Goal: Transaction & Acquisition: Purchase product/service

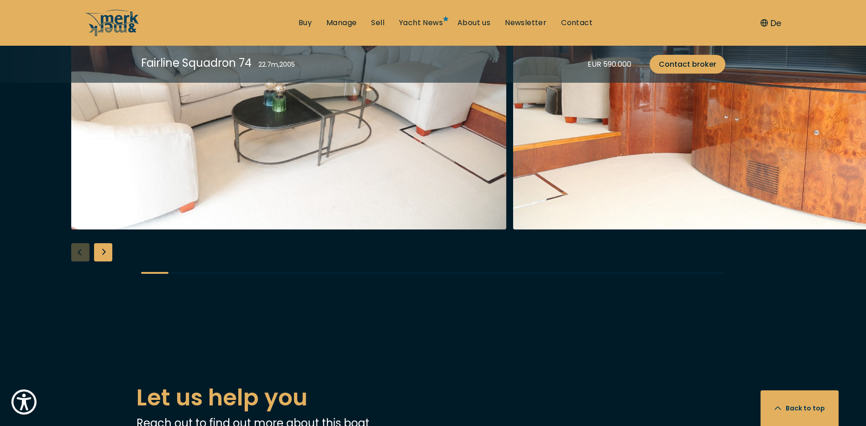
scroll to position [1826, 0]
click at [106, 253] on div "Next slide" at bounding box center [103, 252] width 18 height 18
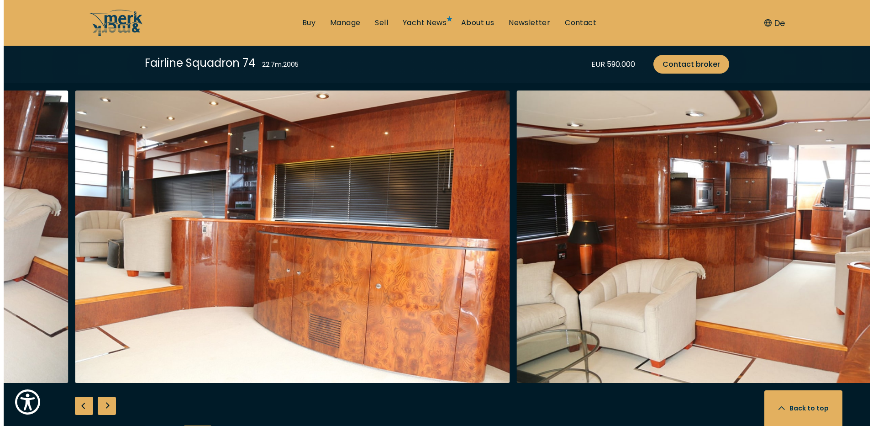
scroll to position [1689, 0]
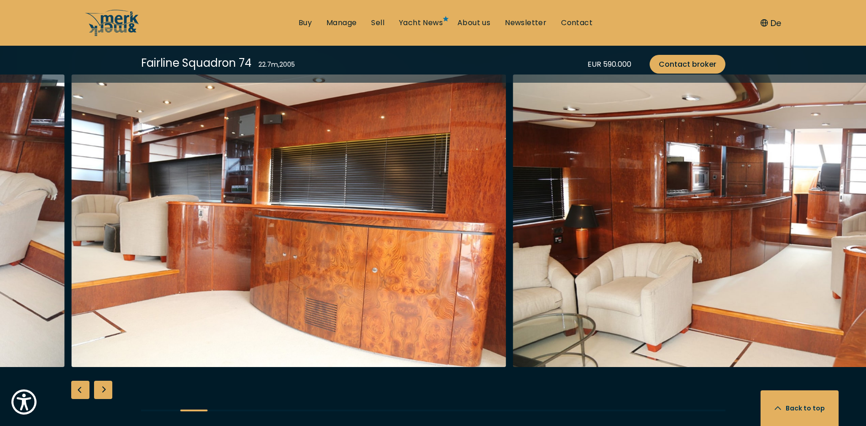
click at [844, 223] on img "Merk&Merk" at bounding box center [730, 220] width 435 height 292
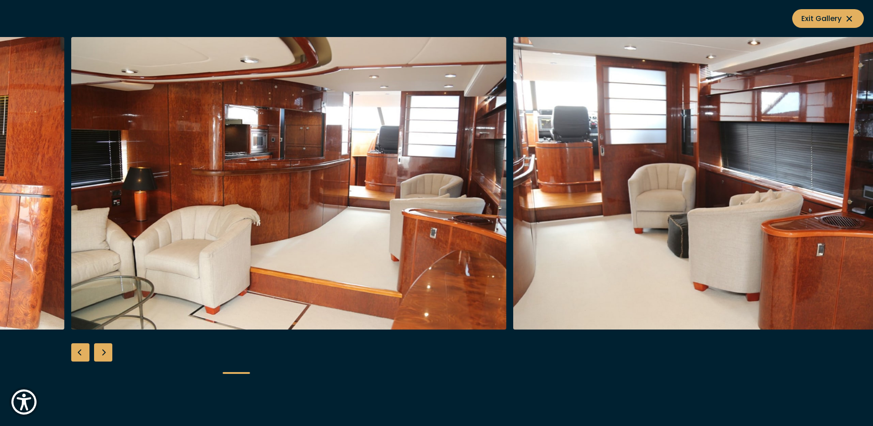
click at [104, 354] on div "Next slide" at bounding box center [103, 352] width 18 height 18
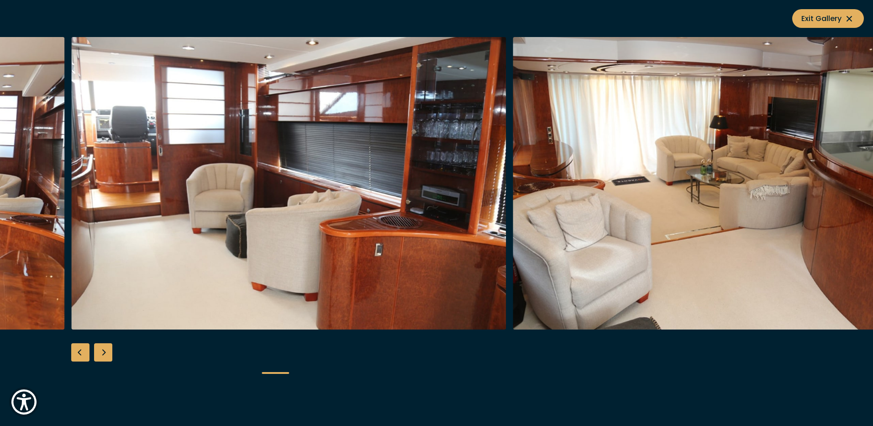
click at [104, 354] on div "Next slide" at bounding box center [103, 352] width 18 height 18
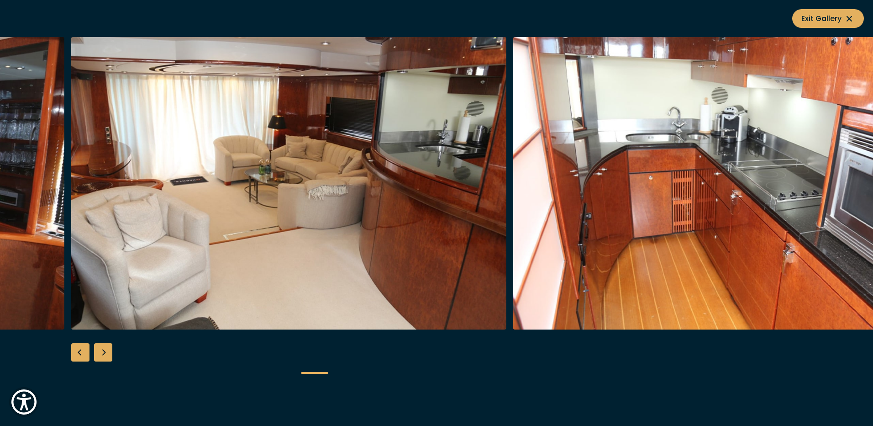
click at [104, 354] on div "Next slide" at bounding box center [103, 352] width 18 height 18
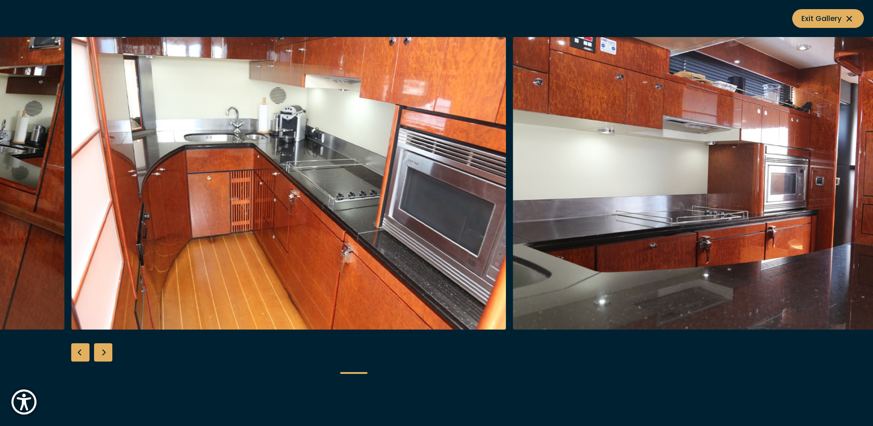
click at [104, 354] on div "Next slide" at bounding box center [103, 352] width 18 height 18
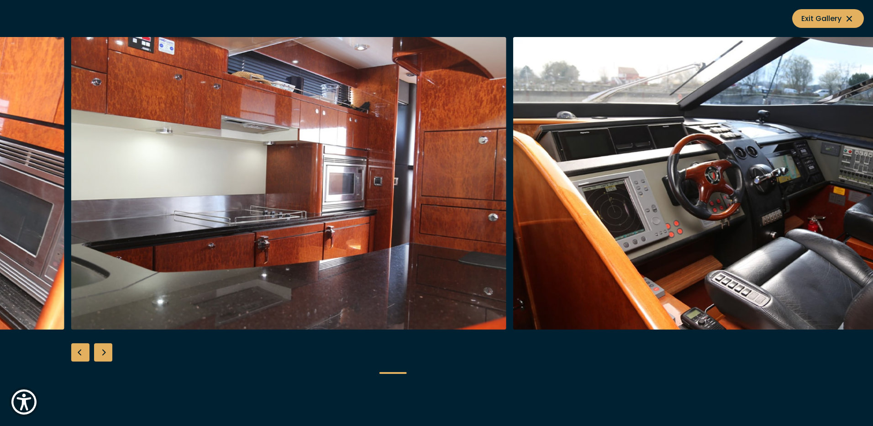
click at [104, 354] on div "Next slide" at bounding box center [103, 352] width 18 height 18
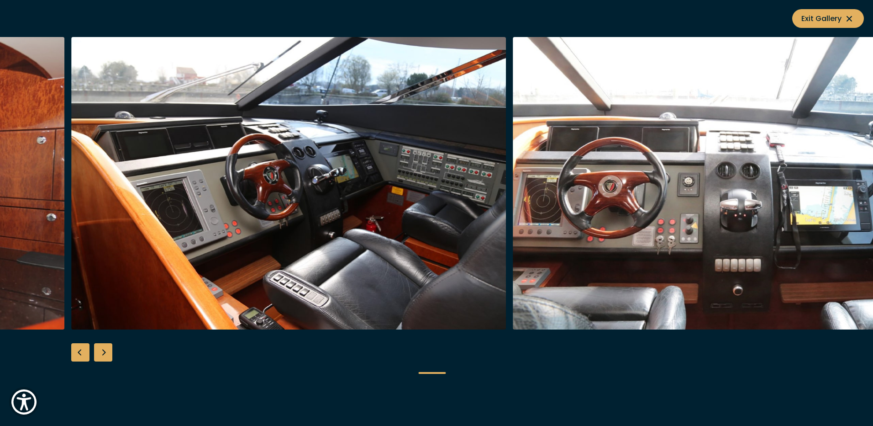
click at [104, 354] on div "Next slide" at bounding box center [103, 352] width 18 height 18
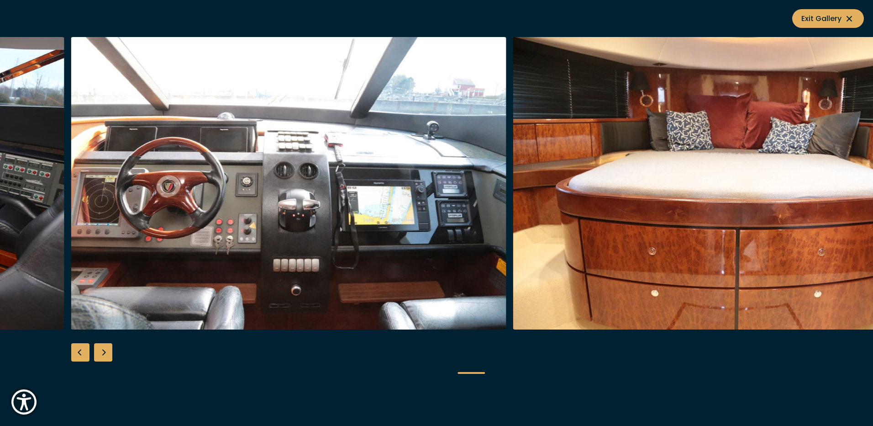
click at [104, 354] on div "Next slide" at bounding box center [103, 352] width 18 height 18
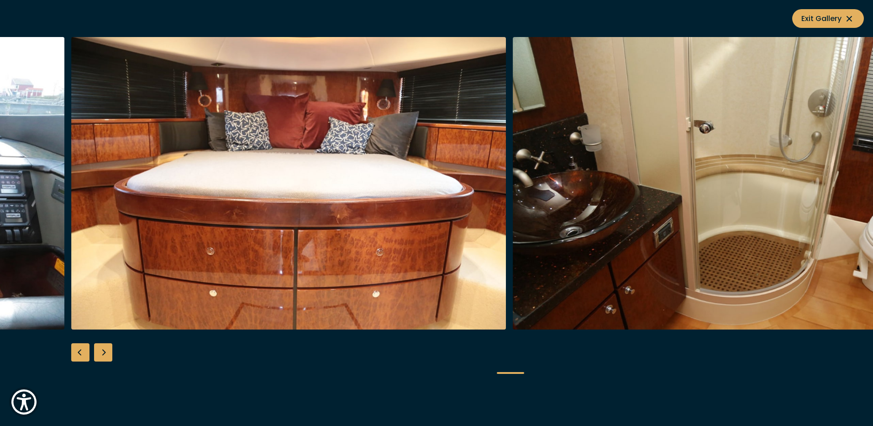
click at [104, 354] on div "Next slide" at bounding box center [103, 352] width 18 height 18
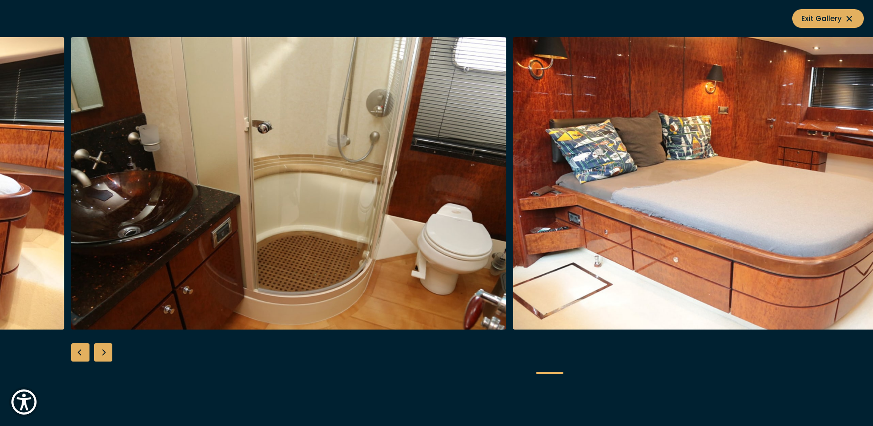
click at [104, 354] on div "Next slide" at bounding box center [103, 352] width 18 height 18
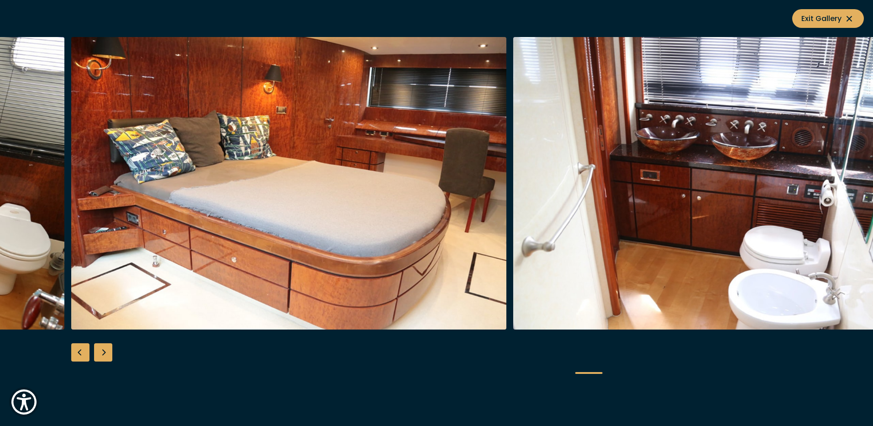
click at [104, 354] on div "Next slide" at bounding box center [103, 352] width 18 height 18
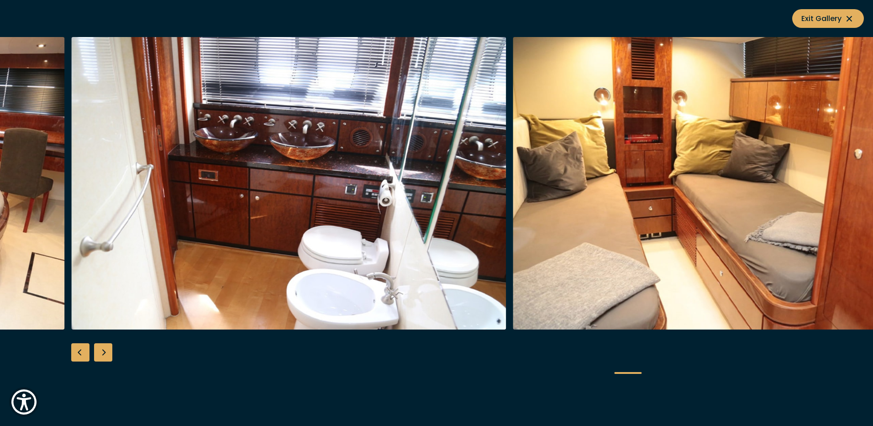
click at [104, 354] on div "Next slide" at bounding box center [103, 352] width 18 height 18
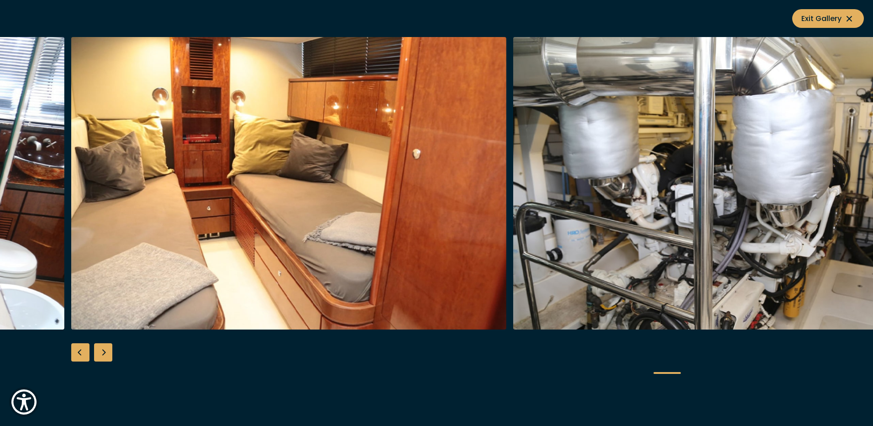
click at [104, 354] on div "Next slide" at bounding box center [103, 352] width 18 height 18
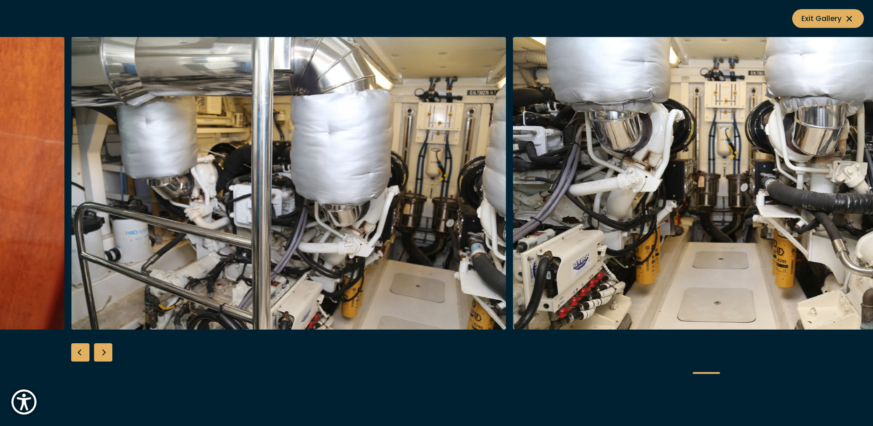
click at [104, 354] on div "Next slide" at bounding box center [103, 352] width 18 height 18
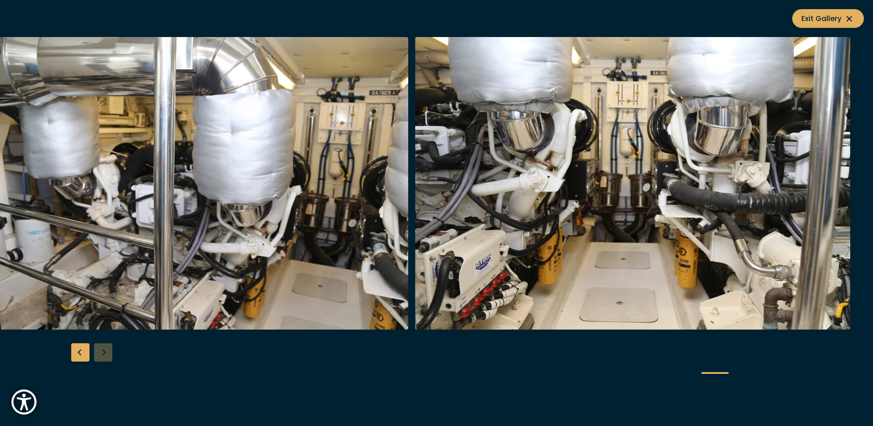
click at [104, 354] on div at bounding box center [436, 213] width 873 height 352
